Goal: Task Accomplishment & Management: Complete application form

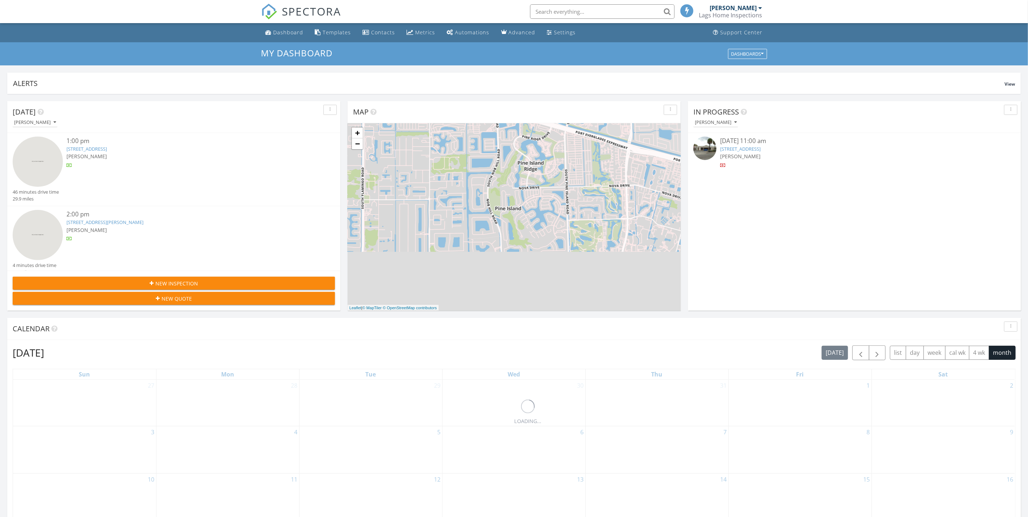
click at [104, 147] on link "7180 Queenferry Cir, Boca Raton, FL 33496" at bounding box center [86, 149] width 40 height 7
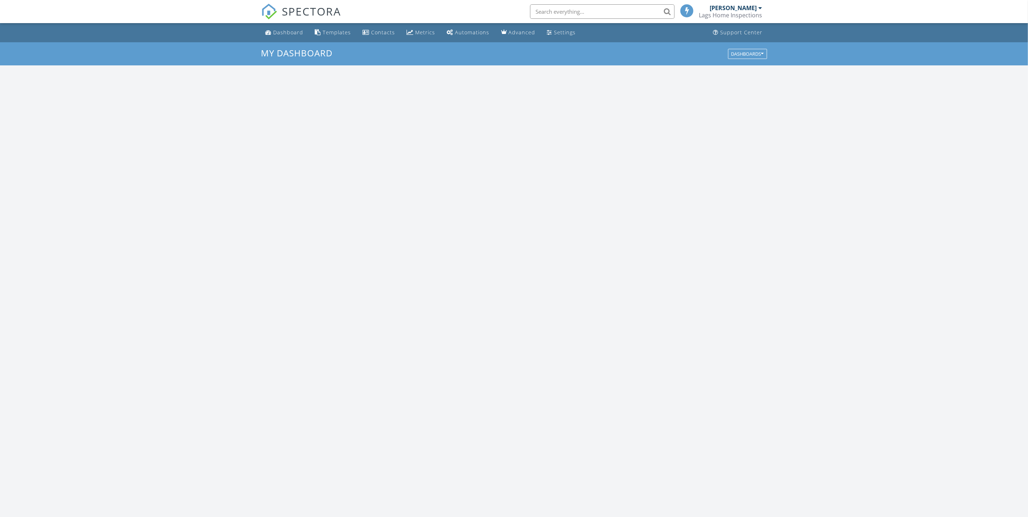
scroll to position [674, 1045]
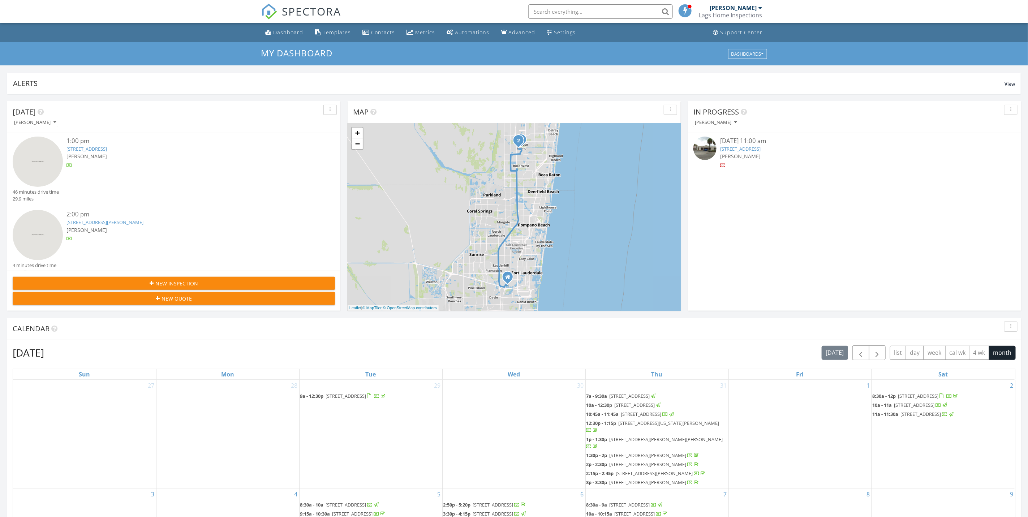
click at [107, 150] on link "[STREET_ADDRESS]" at bounding box center [86, 149] width 40 height 7
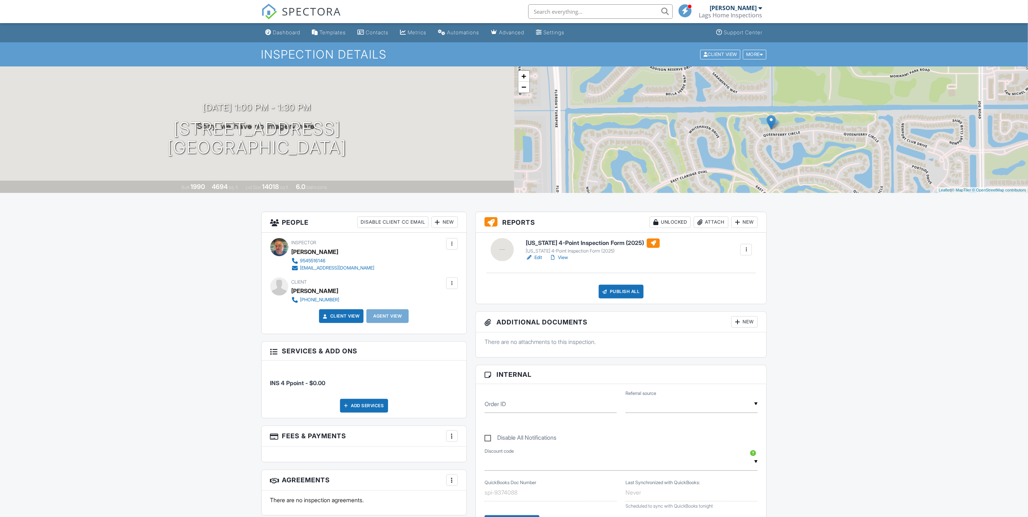
click at [539, 261] on link "Edit" at bounding box center [534, 257] width 16 height 7
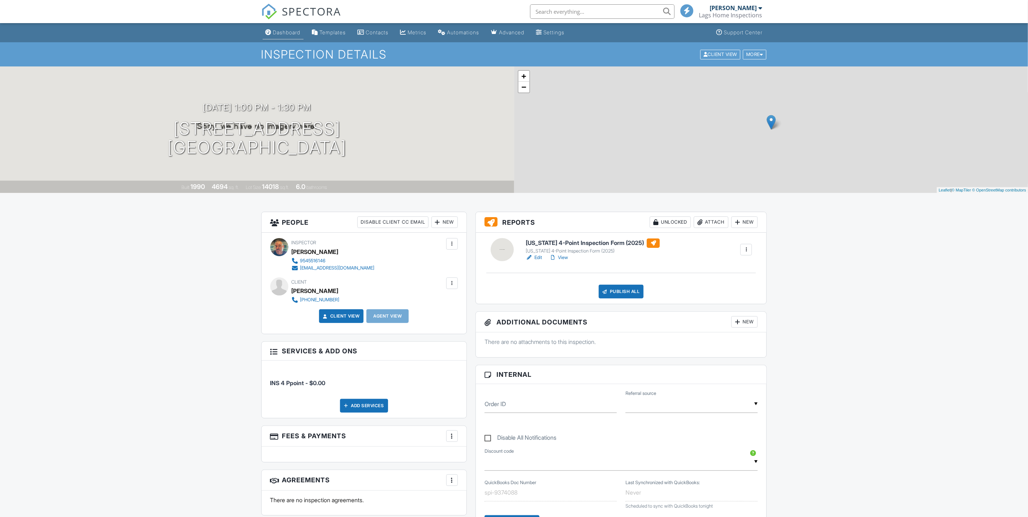
click at [278, 33] on div "Dashboard" at bounding box center [286, 32] width 27 height 6
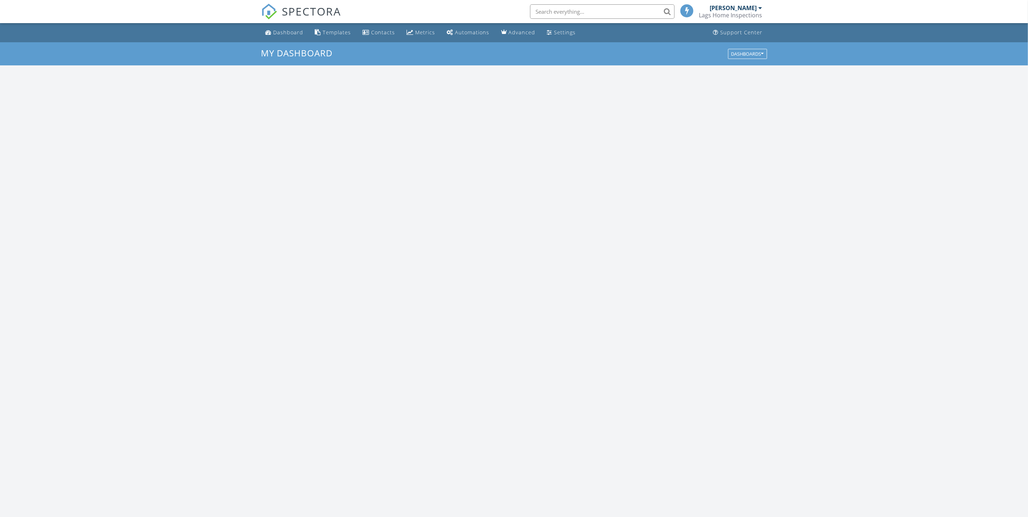
scroll to position [674, 1045]
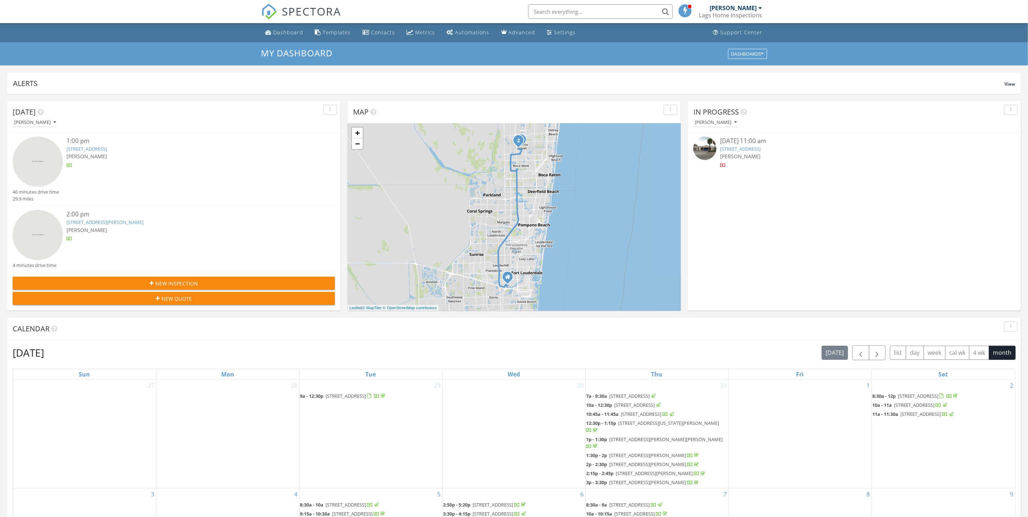
click at [84, 228] on span "[PERSON_NAME]" at bounding box center [86, 230] width 40 height 7
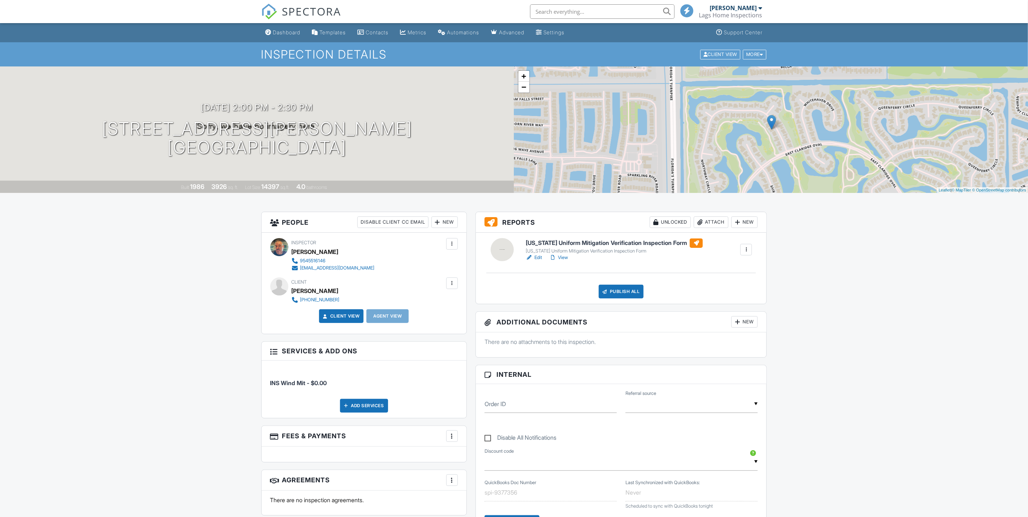
click at [533, 256] on link "Edit" at bounding box center [534, 257] width 16 height 7
click at [298, 32] on div "Dashboard" at bounding box center [286, 32] width 27 height 6
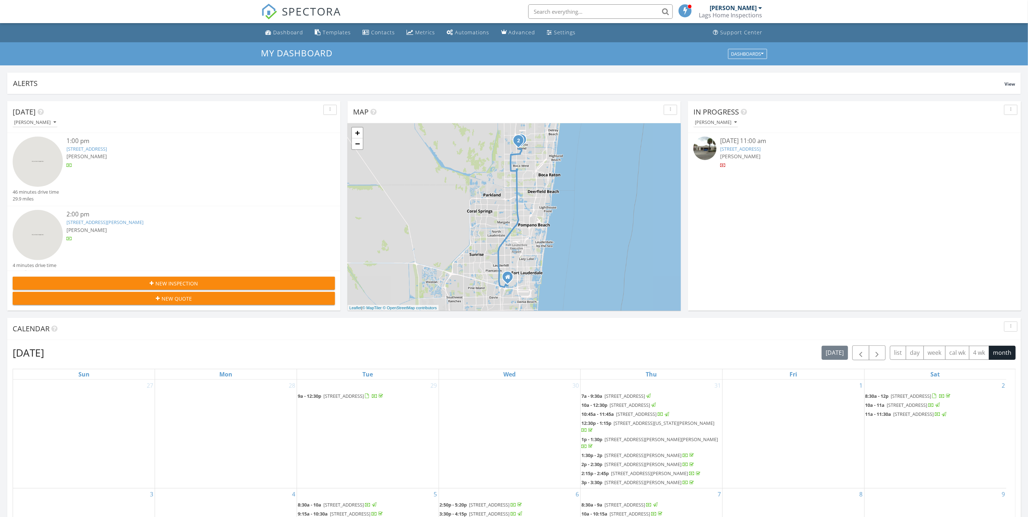
click at [138, 143] on div "1:00 pm" at bounding box center [187, 141] width 242 height 9
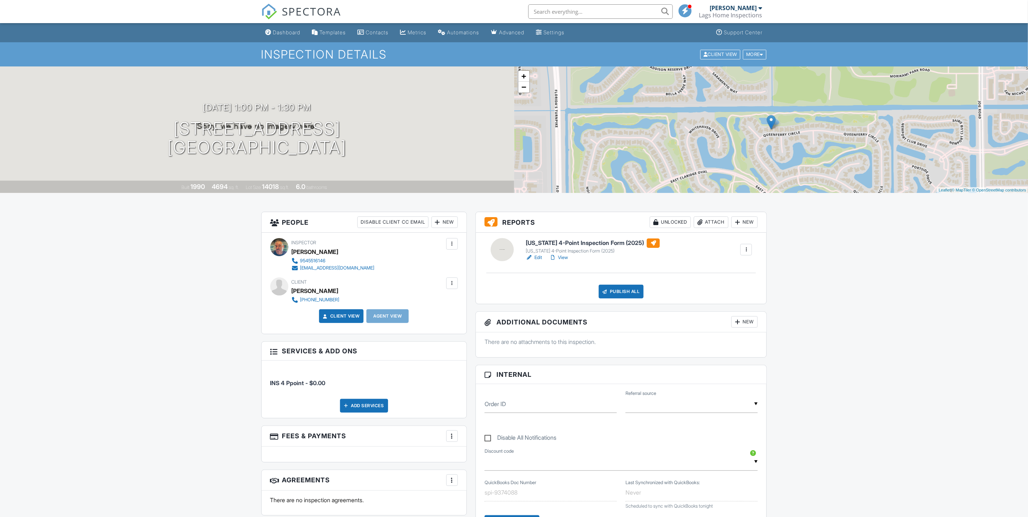
click at [541, 258] on link "Edit" at bounding box center [534, 257] width 16 height 7
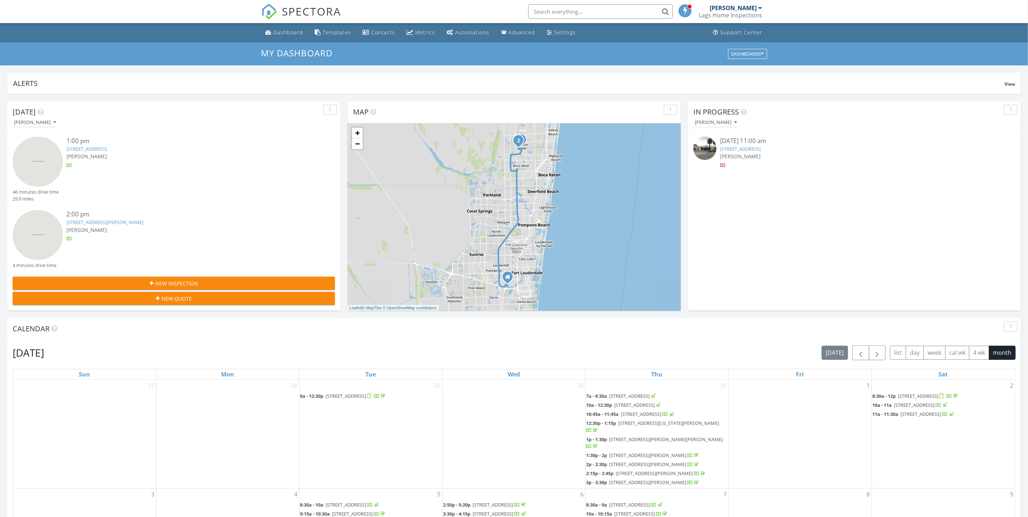
click at [74, 223] on link "17065 Northway Cir, Boca Raton, FL 33496" at bounding box center [104, 222] width 77 height 7
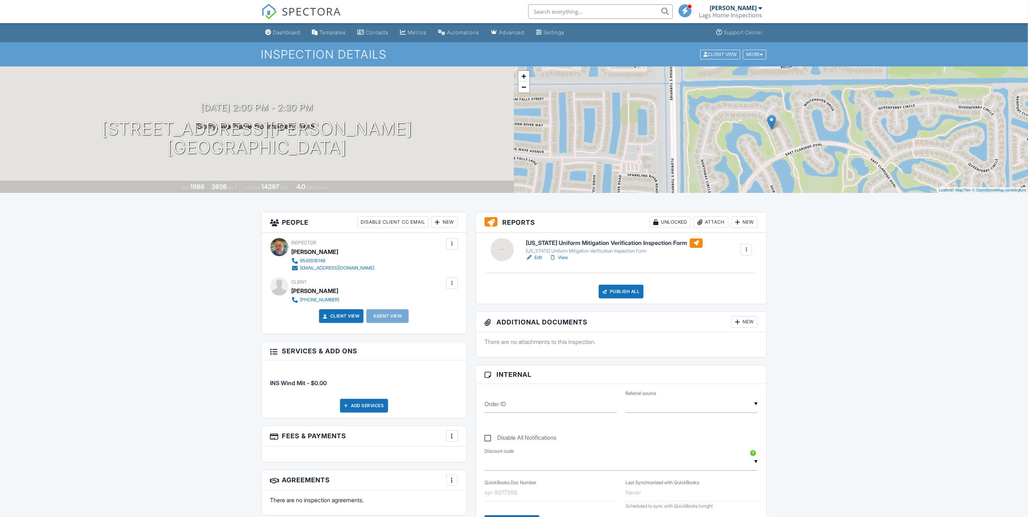
click at [542, 260] on link "Edit" at bounding box center [534, 257] width 16 height 7
click at [279, 30] on div "Dashboard" at bounding box center [286, 32] width 27 height 6
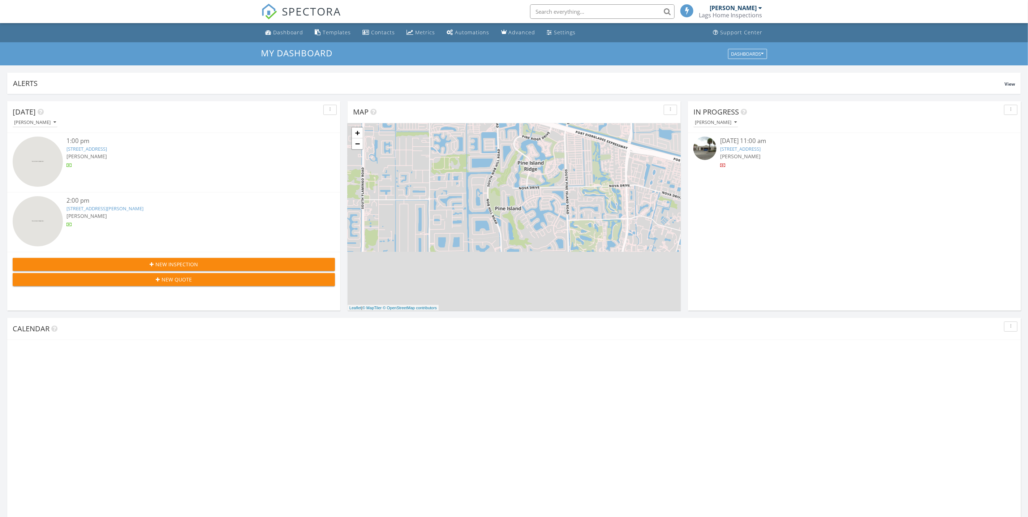
scroll to position [674, 1045]
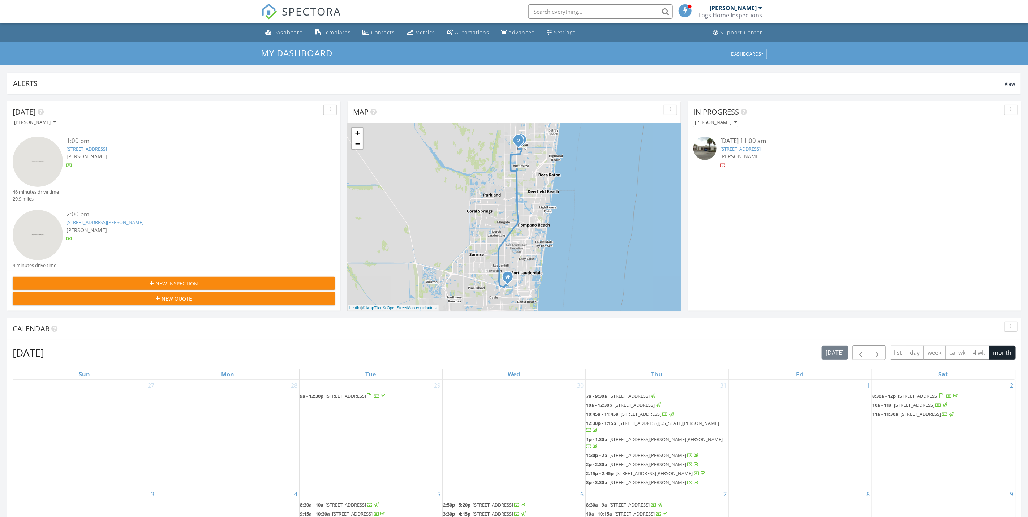
click at [71, 149] on link "7180 Queenferry Cir, Boca Raton, FL 33496" at bounding box center [86, 149] width 40 height 7
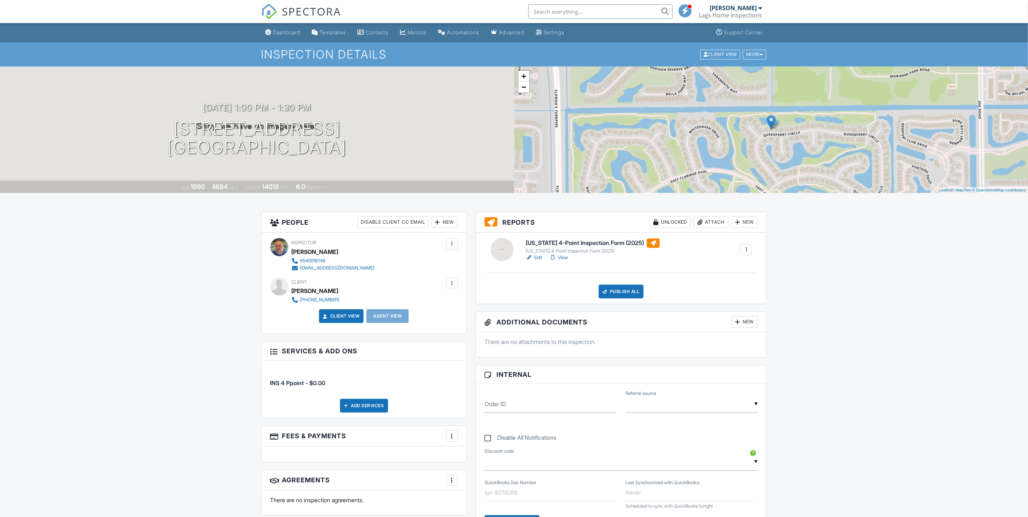
click at [541, 255] on link "Edit" at bounding box center [534, 257] width 16 height 7
drag, startPoint x: 0, startPoint y: 0, endPoint x: 540, endPoint y: 254, distance: 597.0
click at [540, 254] on link "Edit" at bounding box center [534, 257] width 16 height 7
click at [291, 33] on div "Dashboard" at bounding box center [286, 32] width 27 height 6
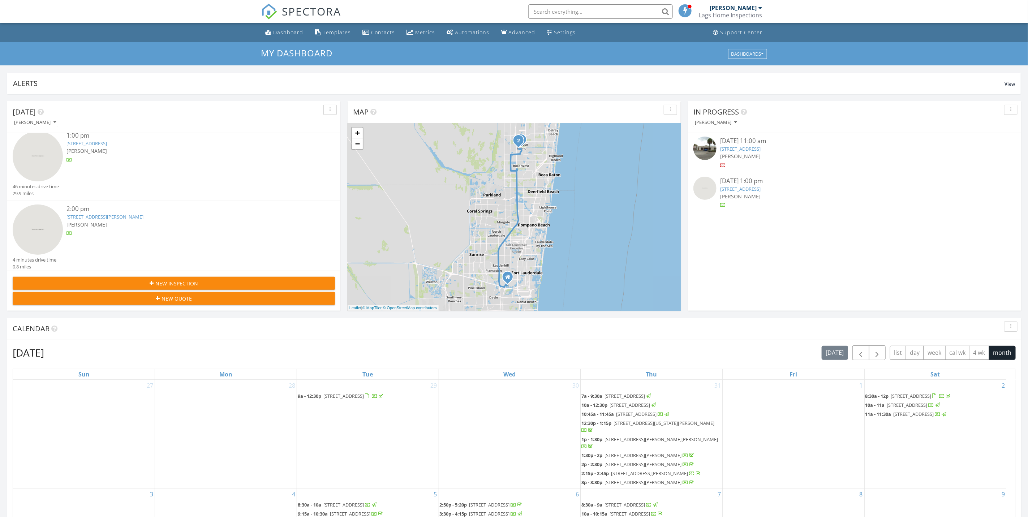
scroll to position [7, 0]
click at [126, 222] on div "[PERSON_NAME]" at bounding box center [187, 223] width 242 height 8
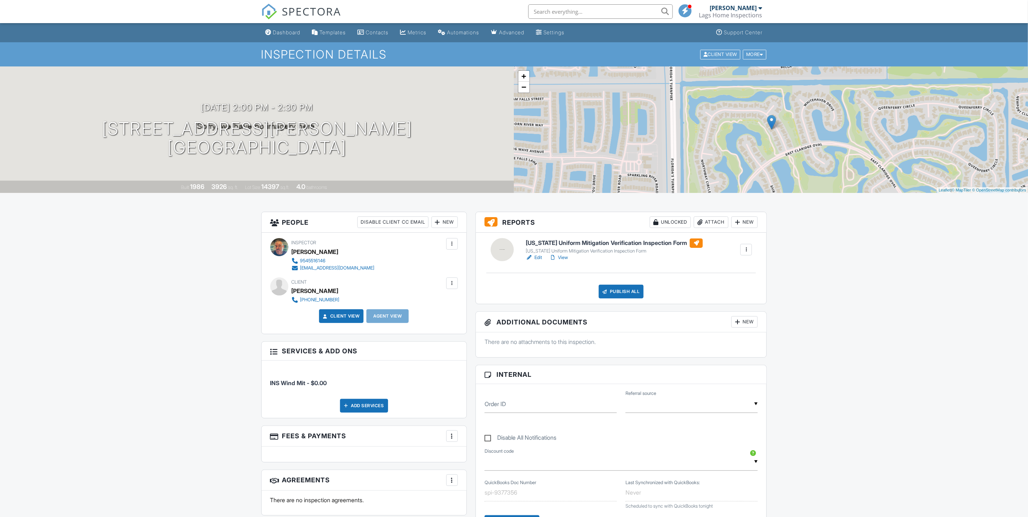
click at [535, 257] on link "Edit" at bounding box center [534, 257] width 16 height 7
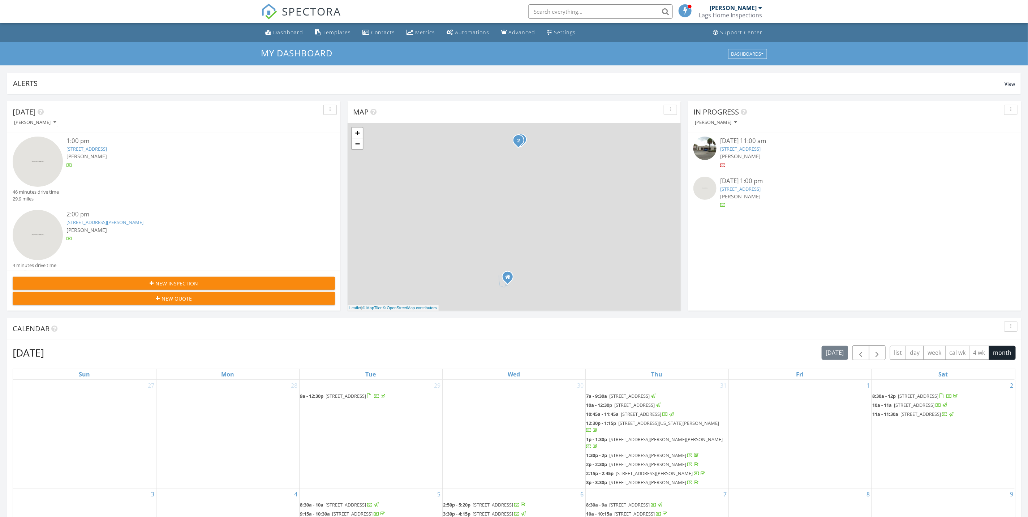
click at [172, 282] on span "New Inspection" at bounding box center [176, 284] width 43 height 8
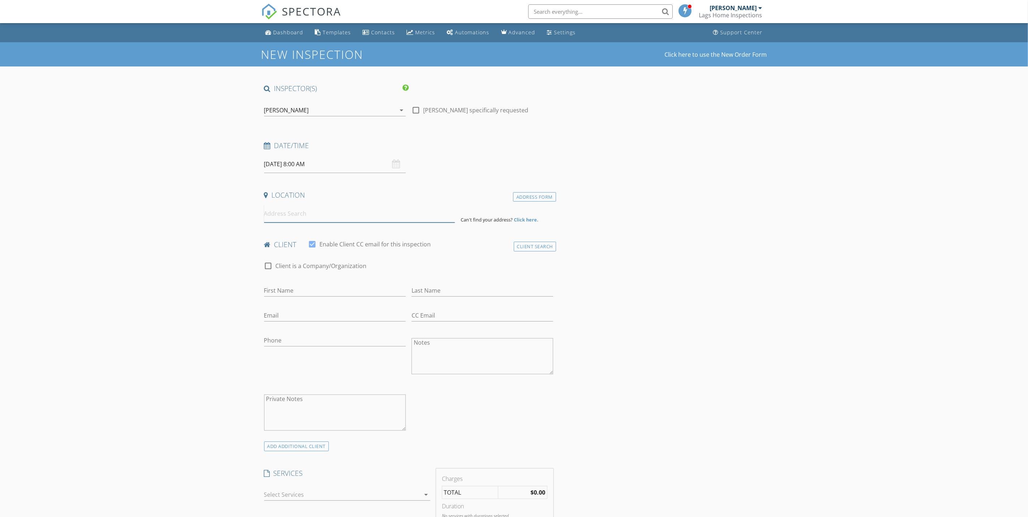
click at [338, 210] on input at bounding box center [359, 214] width 191 height 18
paste input "Alexis Mataushek 1275 Crystal Way #G Delray Beach 33444"
drag, startPoint x: 312, startPoint y: 211, endPoint x: 251, endPoint y: 211, distance: 60.7
type input "1275 Crystal Way #G Delray Beach 33444"
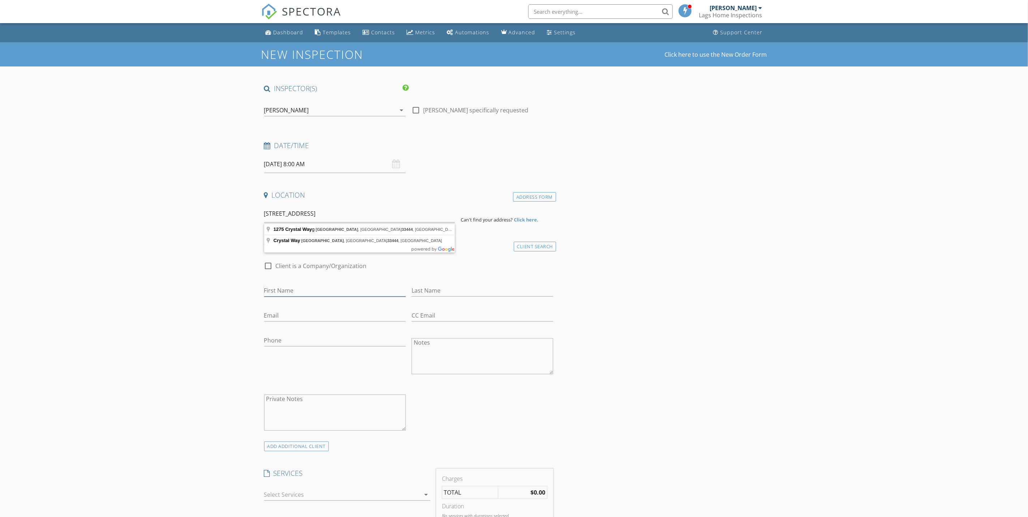
click at [309, 289] on input "First Name" at bounding box center [335, 291] width 142 height 12
paste input "Alexis Mataushek"
drag, startPoint x: 327, startPoint y: 292, endPoint x: 281, endPoint y: 288, distance: 45.7
click at [281, 288] on input "Alexis Mataushek" at bounding box center [335, 291] width 142 height 12
type input "Alexis"
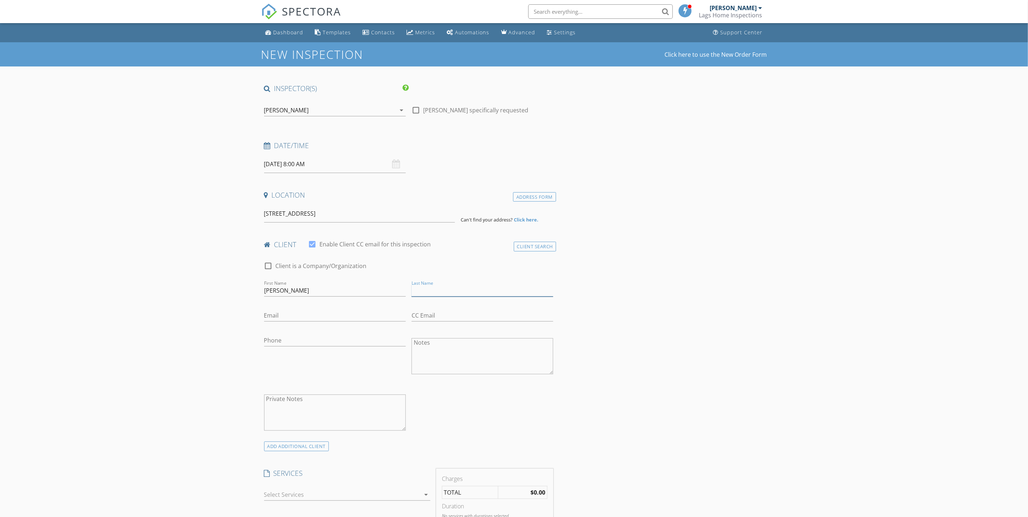
click at [478, 289] on input "Last Name" at bounding box center [483, 291] width 142 height 12
paste input "Mataushek"
type input "Mataushek"
click at [409, 218] on input "1275 Crystal Way #G Delray Beach 33444" at bounding box center [359, 214] width 191 height 18
type input "1275 Crystal Way g, Delray Beach, FL 33444, USA"
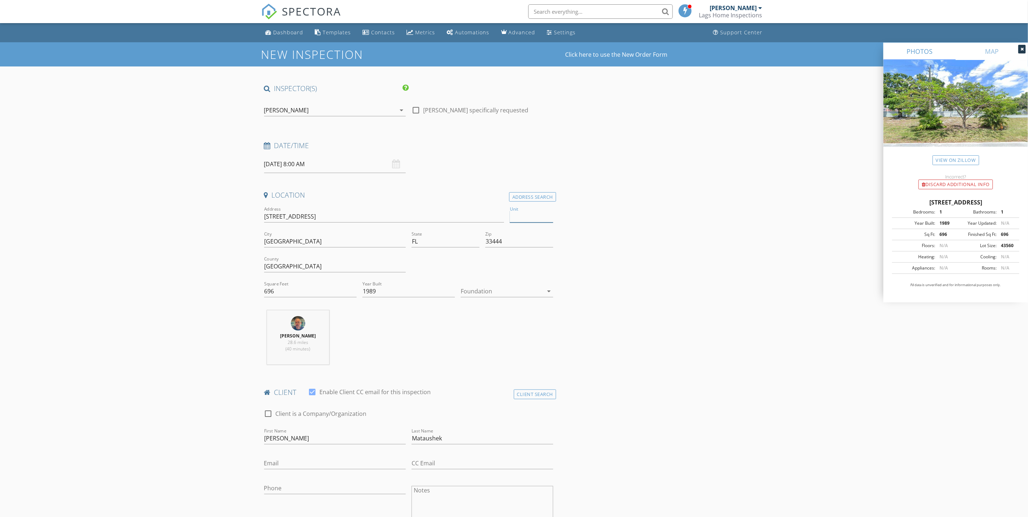
click at [527, 214] on input "Unit" at bounding box center [531, 217] width 43 height 12
type input "G"
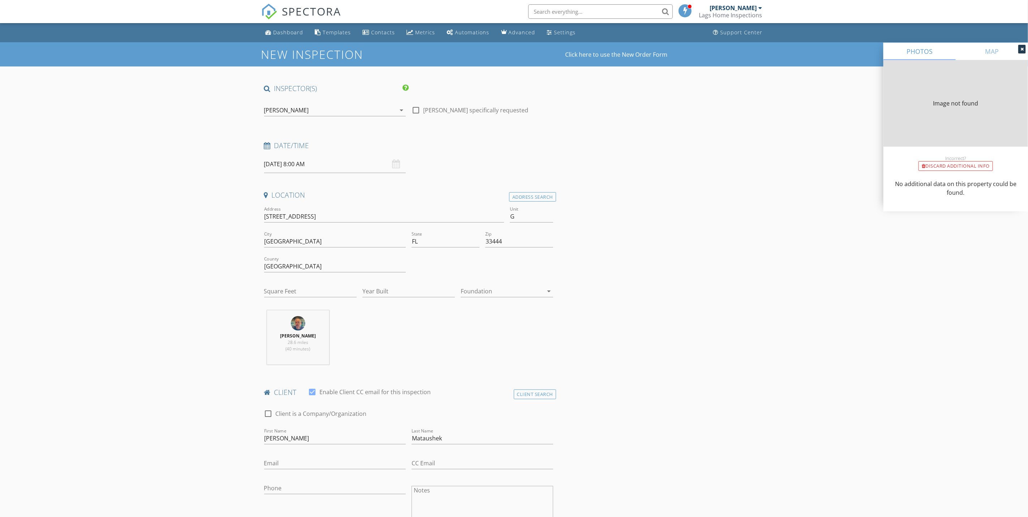
type input "948"
type input "1989"
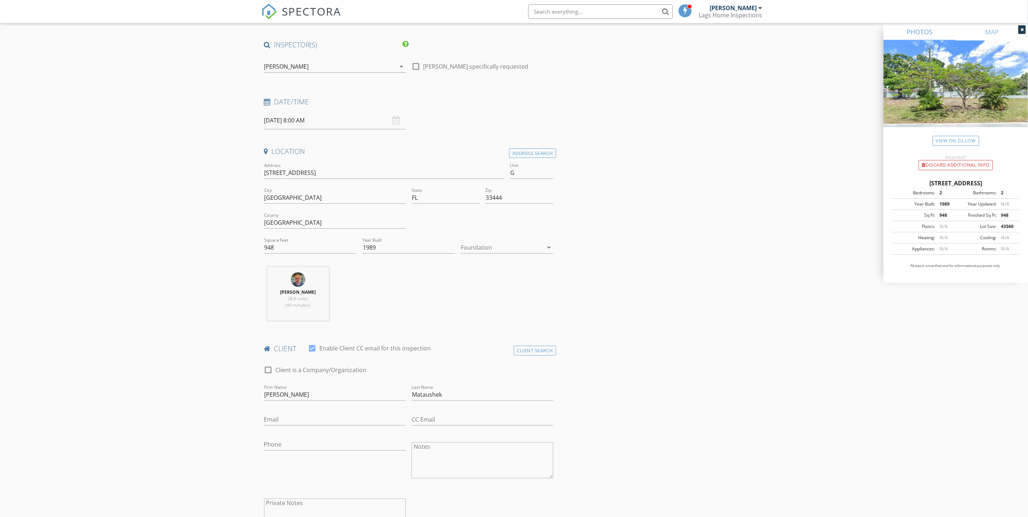
scroll to position [163, 0]
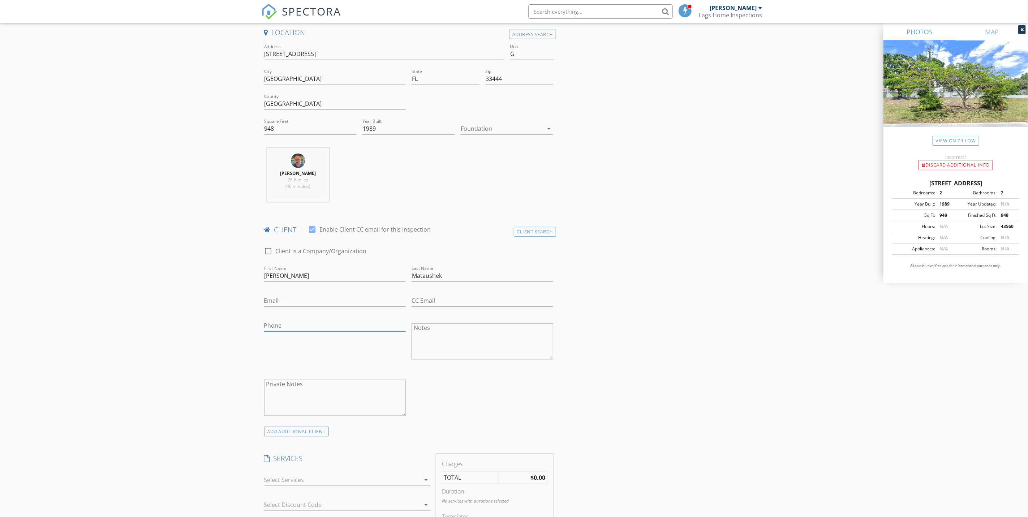
click at [292, 325] on input "Phone" at bounding box center [335, 326] width 142 height 12
paste input "954-303-0765"
type input "954-303-0765"
click at [735, 330] on div "INSPECTOR(S) check_box Ian Laganiere PRIMARY Ian Laganiere arrow_drop_down chec…" at bounding box center [514, 513] width 506 height 1185
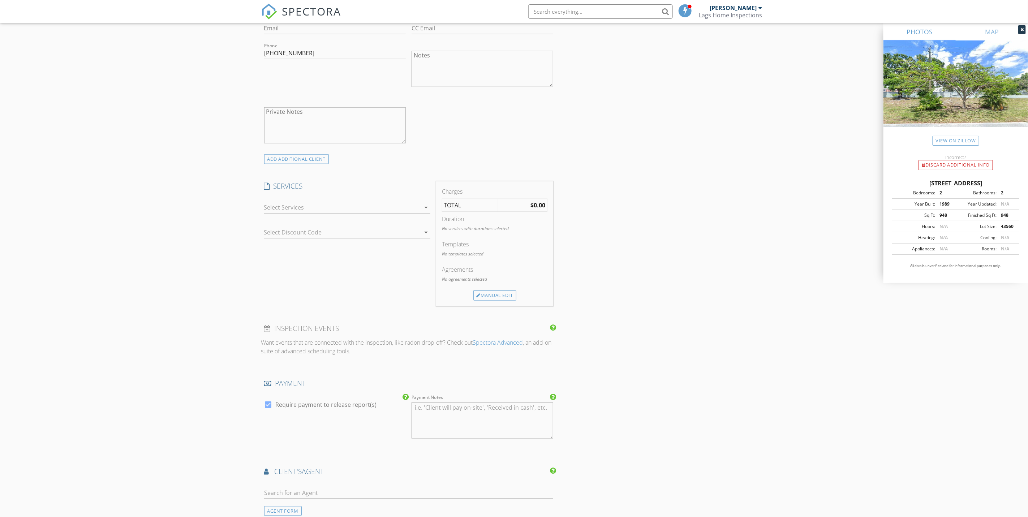
scroll to position [488, 0]
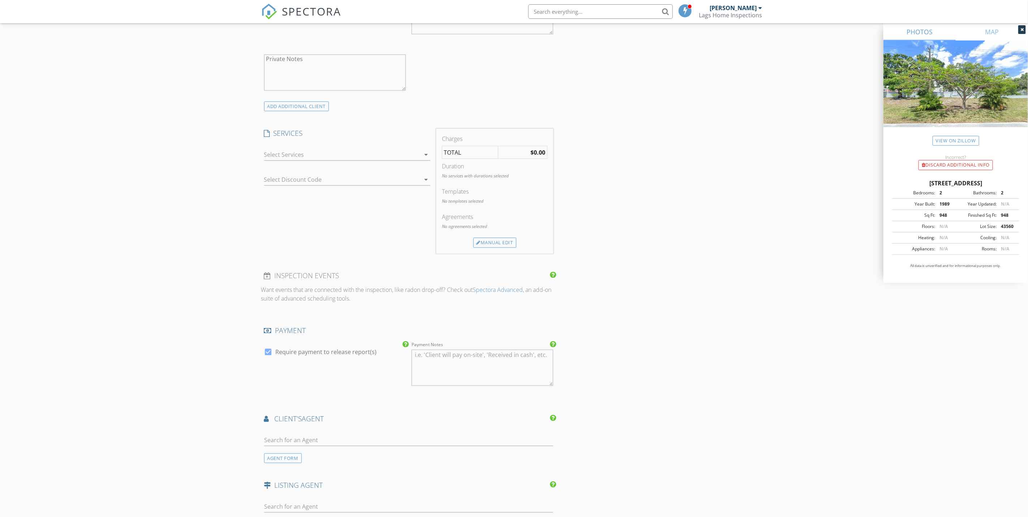
click at [398, 154] on div at bounding box center [342, 155] width 156 height 12
click at [371, 229] on div "INS Wind Mit" at bounding box center [354, 227] width 139 height 14
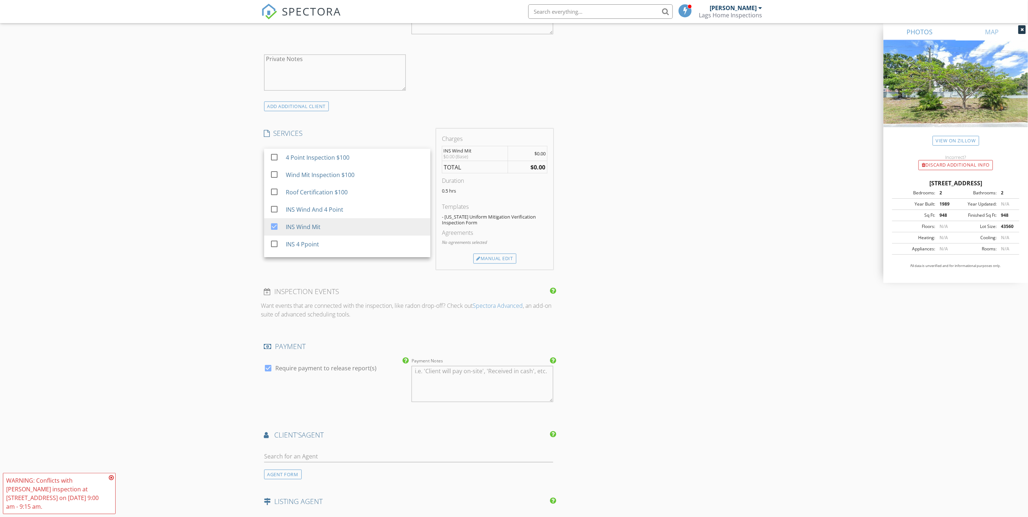
click at [680, 223] on div "INSPECTOR(S) check_box Ian Laganiere PRIMARY Ian Laganiere arrow_drop_down chec…" at bounding box center [514, 196] width 506 height 1201
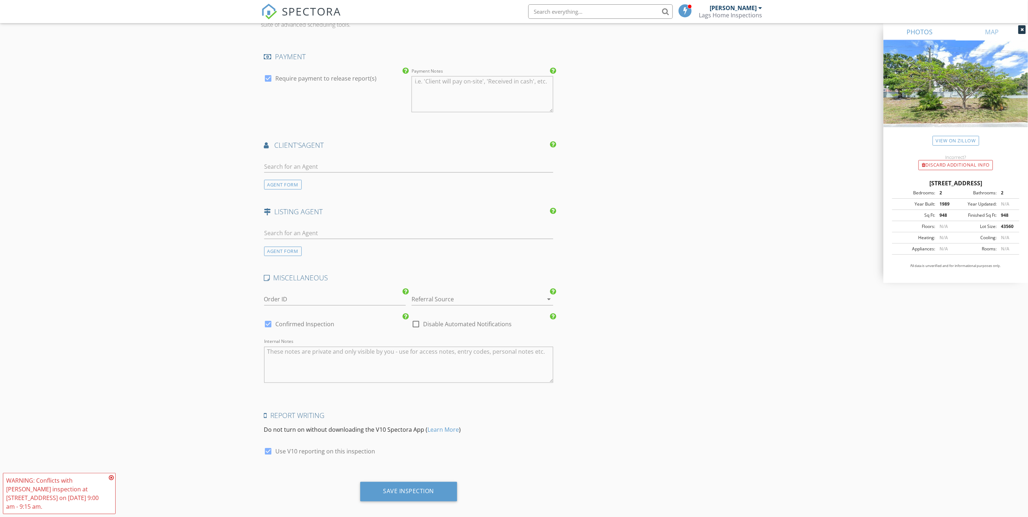
scroll to position [788, 0]
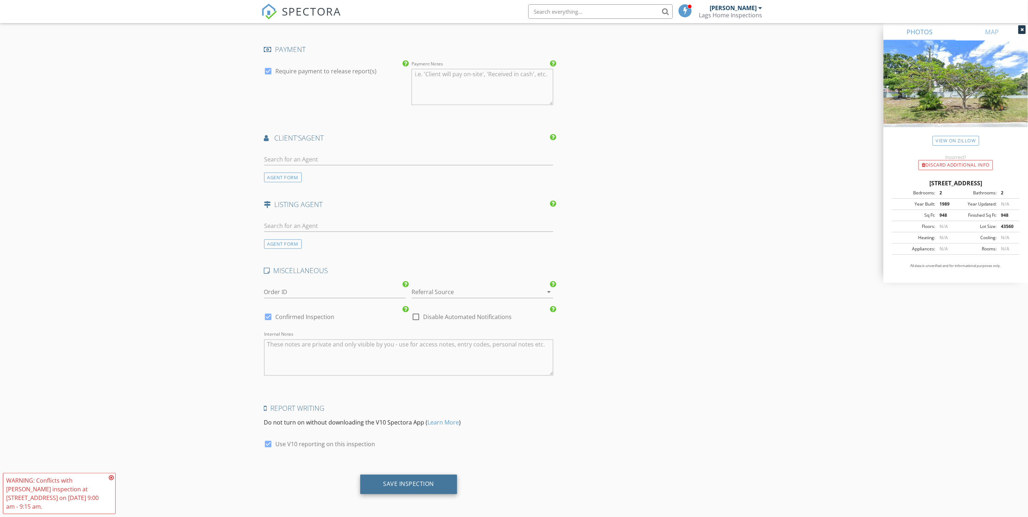
click at [423, 477] on div "Save Inspection" at bounding box center [408, 485] width 97 height 20
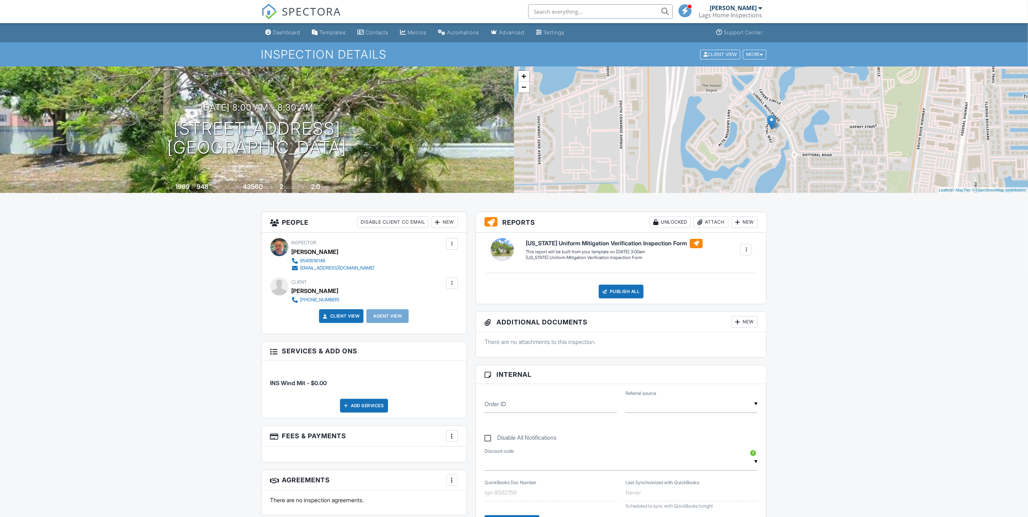
click at [752, 62] on div "Inspection Details Client View More Property Details Reschedule Reorder / Copy …" at bounding box center [514, 54] width 1028 height 24
click at [752, 58] on div "More" at bounding box center [754, 55] width 23 height 10
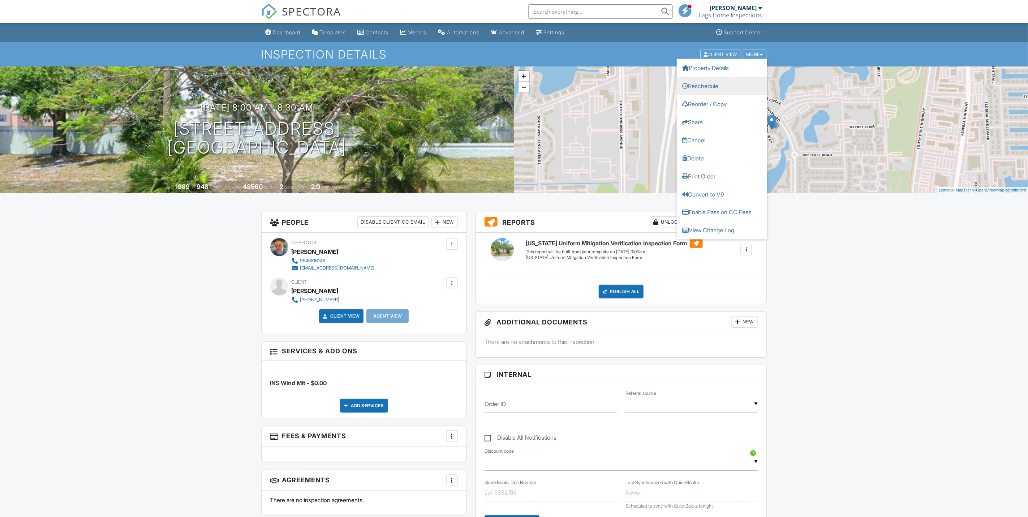
click at [746, 79] on link "Reschedule" at bounding box center [722, 86] width 90 height 18
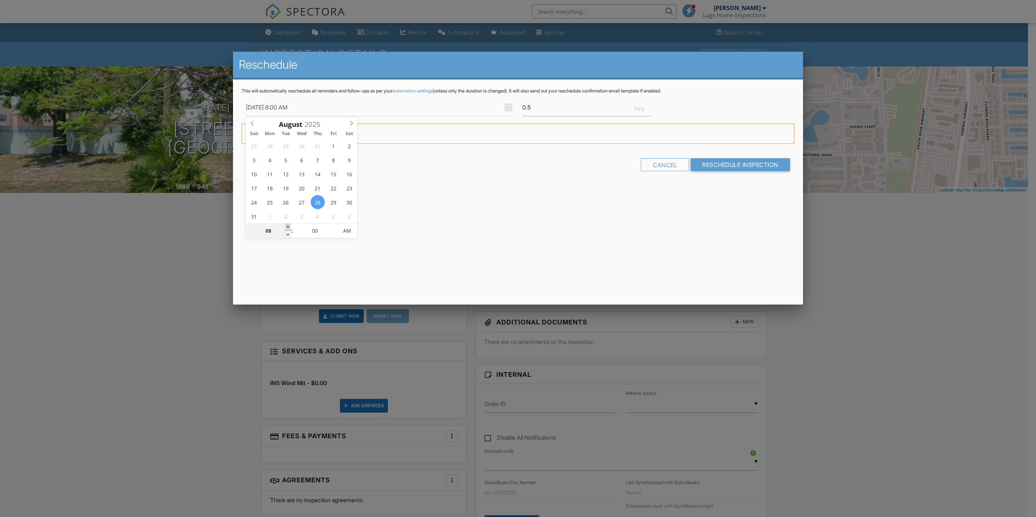
type input "08/28/2025 9:00 AM"
type input "09"
click at [286, 226] on span at bounding box center [287, 227] width 5 height 7
type input "08/28/2025 10:00 AM"
type input "10"
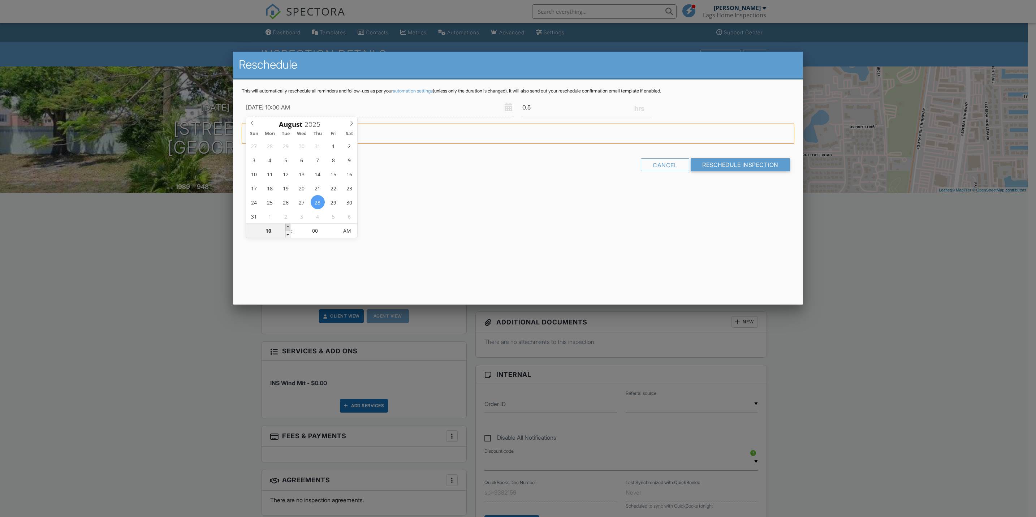
click at [286, 226] on span at bounding box center [287, 227] width 5 height 7
type input "08/28/2025 11:00 AM"
type input "11"
click at [286, 226] on span at bounding box center [287, 227] width 5 height 7
type input "08/28/2025 12:00 PM"
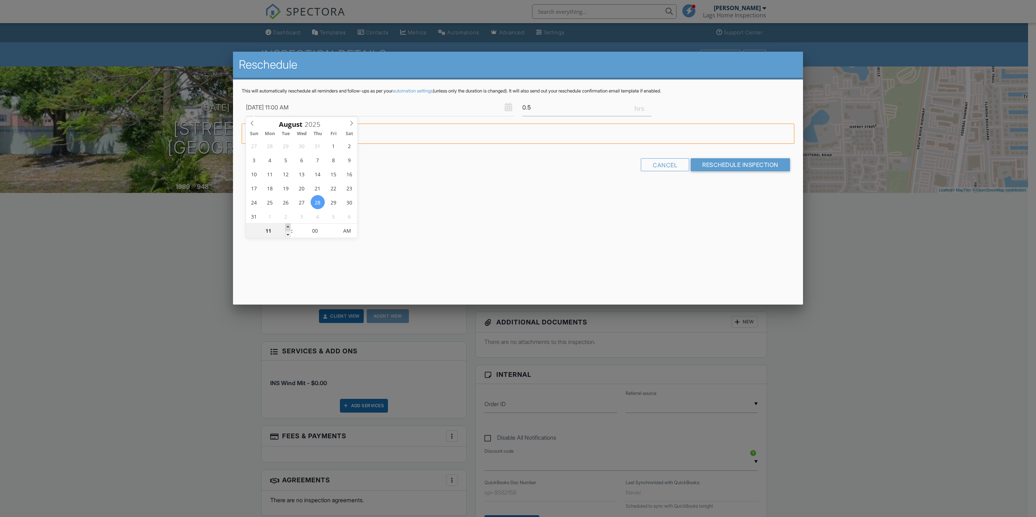
type input "12"
click at [286, 226] on span at bounding box center [287, 227] width 5 height 7
type input "08/28/2025 1:00 PM"
type input "01"
click at [286, 226] on span at bounding box center [287, 227] width 5 height 7
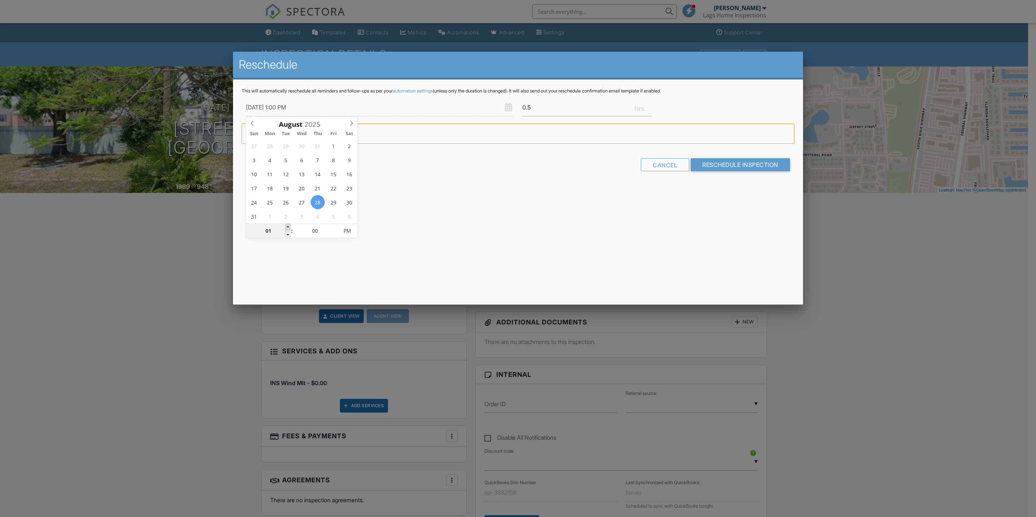
type input "08/28/2025 2:00 PM"
type input "02"
click at [286, 226] on span at bounding box center [287, 227] width 5 height 7
type input "08/28/2025 3:00 PM"
type input "03"
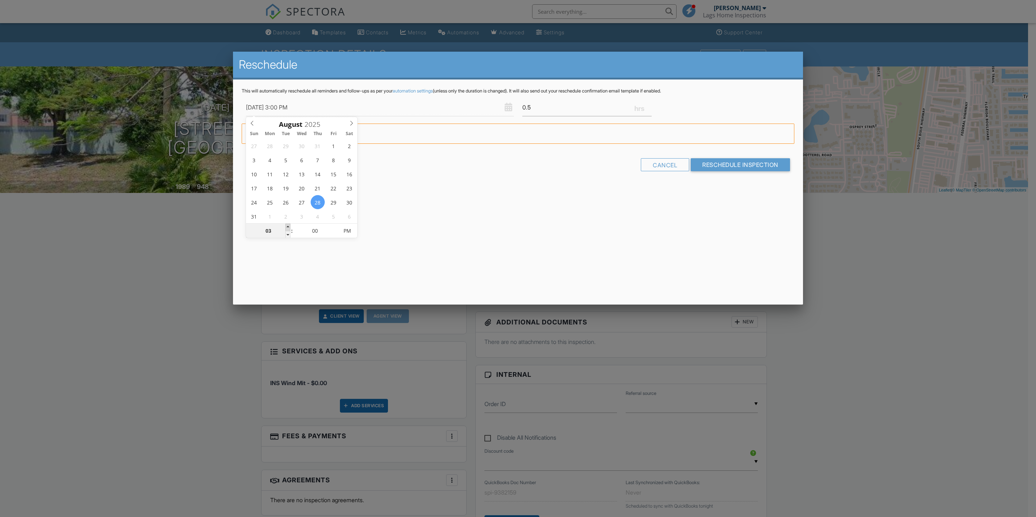
click at [286, 226] on span at bounding box center [287, 227] width 5 height 7
click at [753, 172] on div "Cancel Reschedule Inspection" at bounding box center [518, 167] width 553 height 18
click at [753, 167] on input "Reschedule Inspection" at bounding box center [740, 164] width 99 height 13
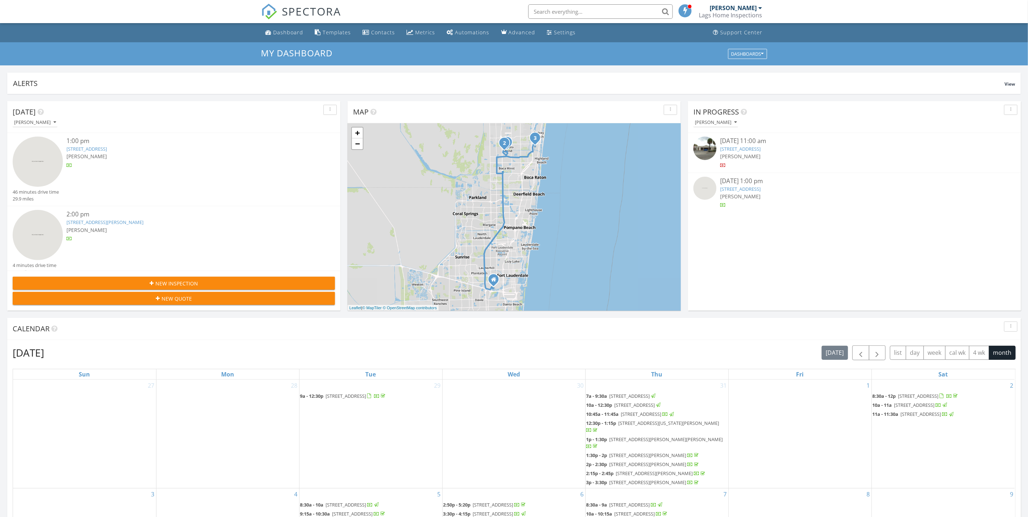
scroll to position [54, 0]
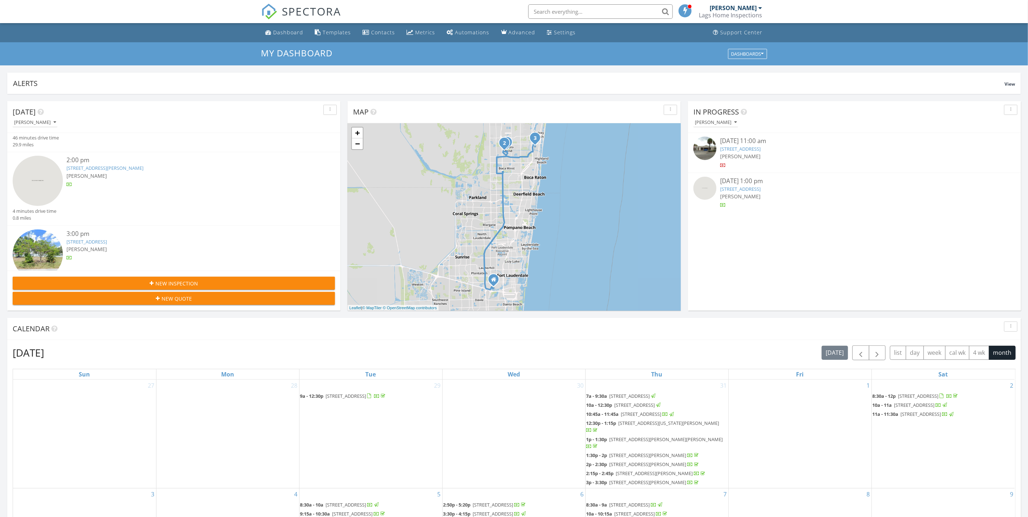
click at [147, 172] on div "[PERSON_NAME]" at bounding box center [187, 176] width 242 height 8
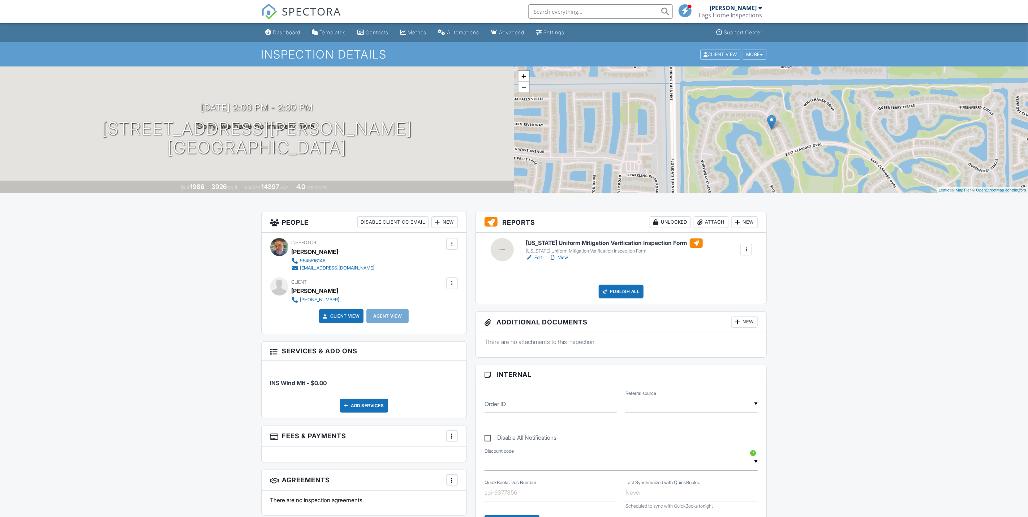
click at [537, 260] on link "Edit" at bounding box center [534, 257] width 16 height 7
click at [284, 29] on div "Dashboard" at bounding box center [286, 32] width 27 height 6
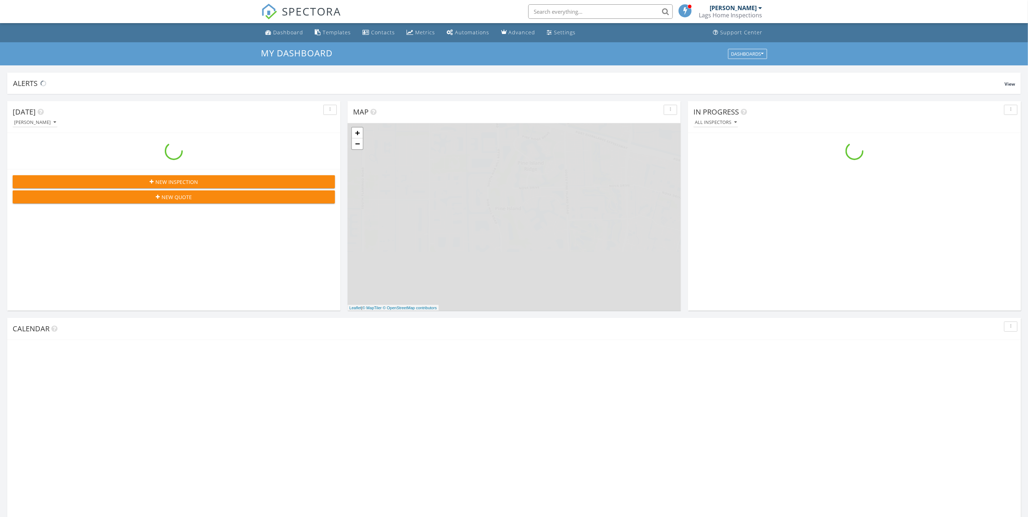
scroll to position [674, 1045]
